Goal: Task Accomplishment & Management: Manage account settings

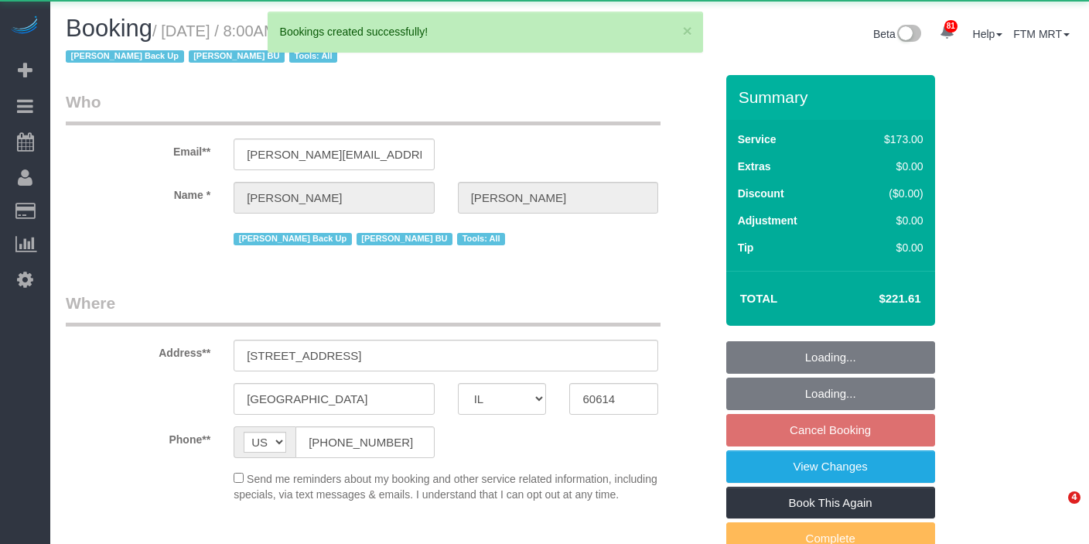
select select "IL"
select select "object:11788"
select select "string:fspay-e2b46aaa-ea36-462c-becb-f77787a45dda"
select select "3"
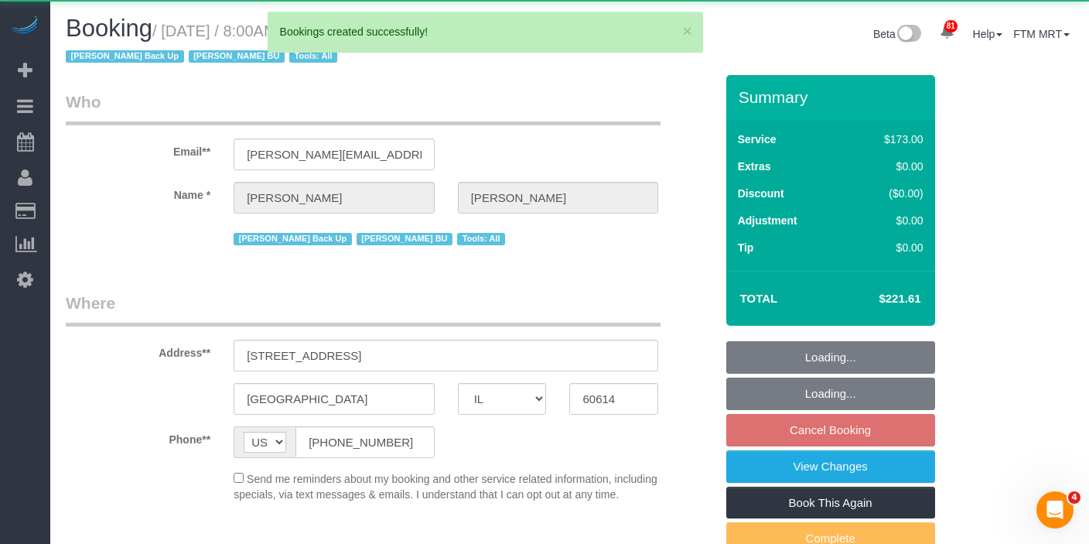
select select "number:1"
select select "number:58"
select select "number:139"
select select "number:104"
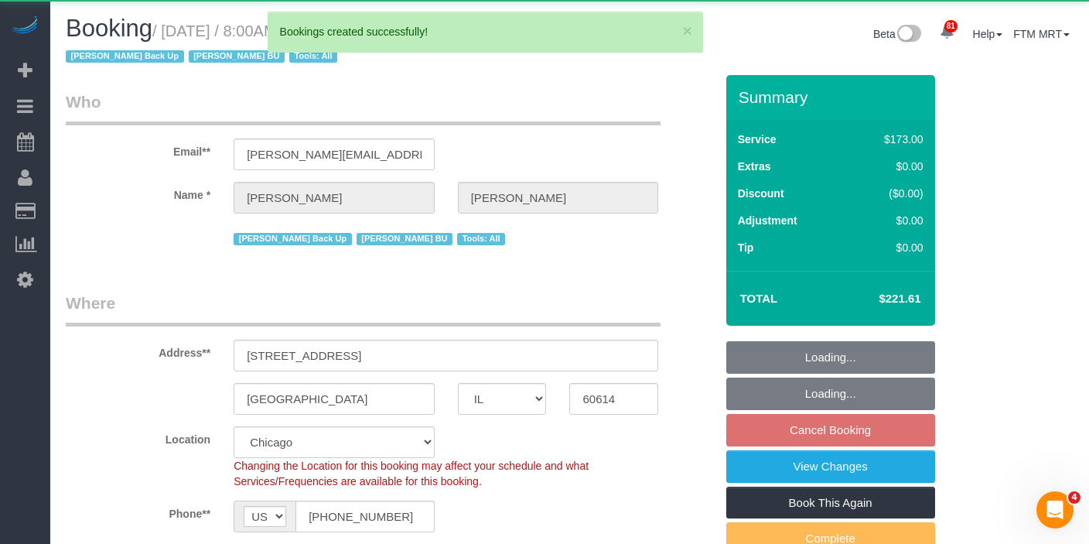
select select "spot1"
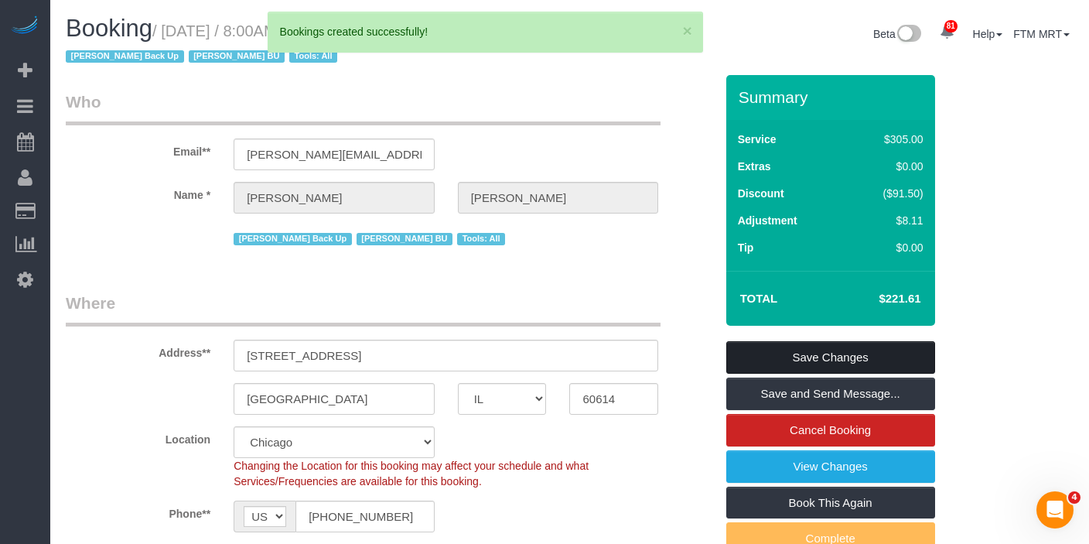
click at [860, 361] on link "Save Changes" at bounding box center [831, 357] width 209 height 32
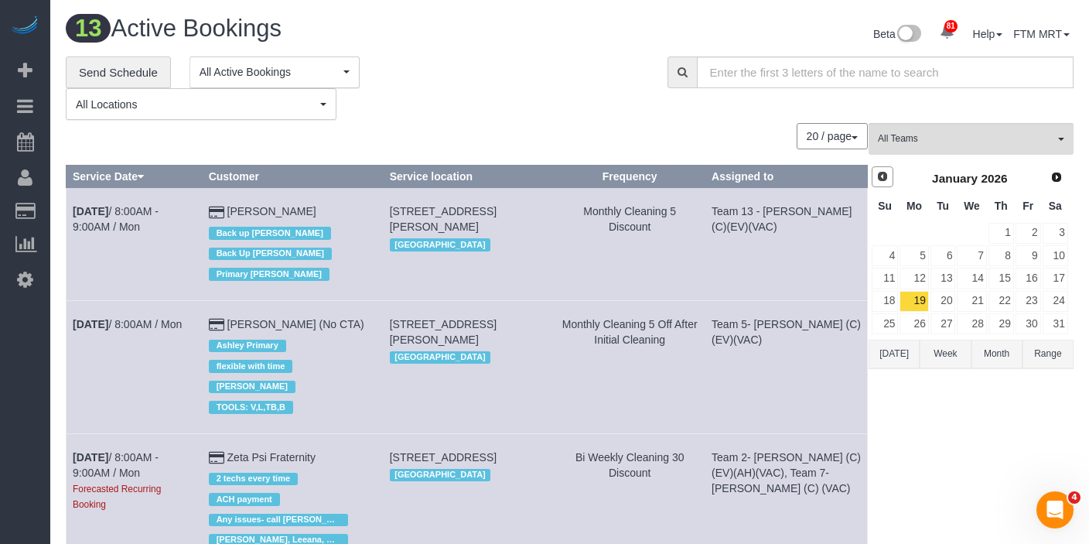
click at [894, 183] on div "Prev Next January 2026" at bounding box center [970, 179] width 198 height 26
click at [885, 179] on span "Prev" at bounding box center [883, 176] width 12 height 12
click at [939, 302] on link "23" at bounding box center [944, 301] width 26 height 21
click at [724, 92] on div "**********" at bounding box center [569, 88] width 1031 height 64
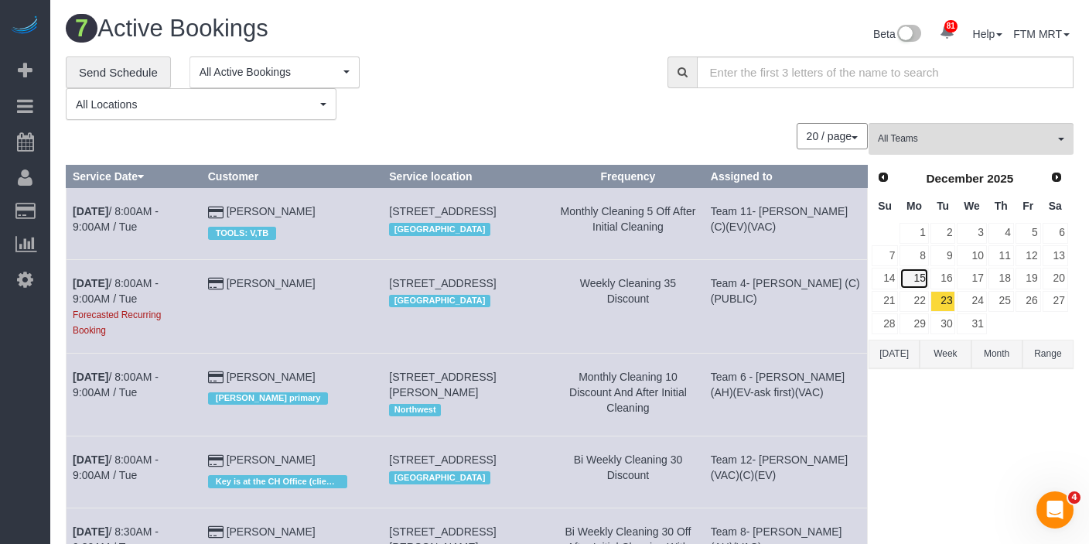
click at [918, 272] on link "15" at bounding box center [914, 278] width 29 height 21
